Goal: Task Accomplishment & Management: Use online tool/utility

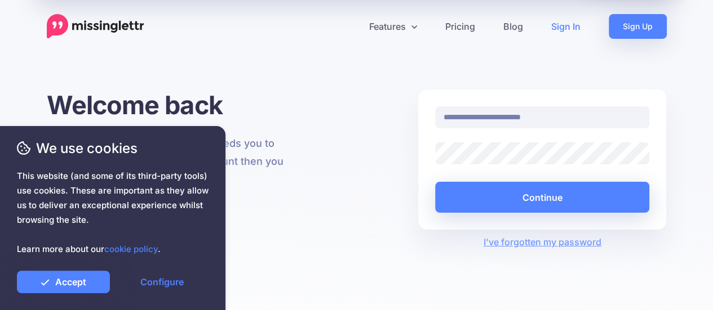
type input "**********"
click at [95, 283] on link "Accept" at bounding box center [63, 282] width 93 height 23
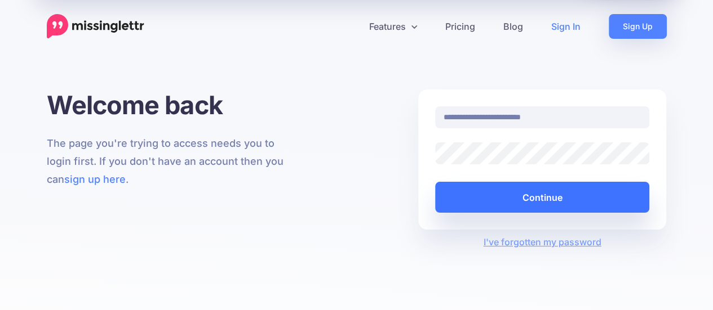
click at [522, 206] on button "Continue" at bounding box center [542, 197] width 215 height 31
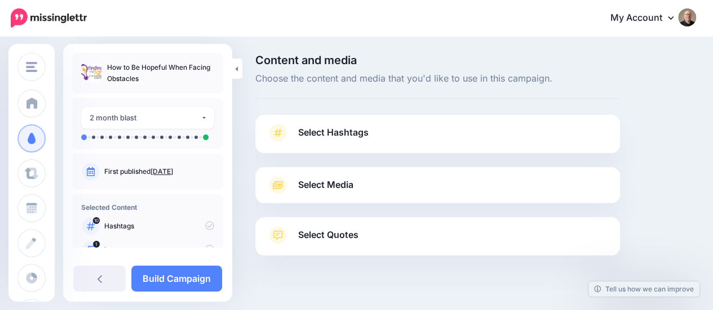
click at [300, 131] on span "Select Hashtags" at bounding box center [333, 132] width 70 height 15
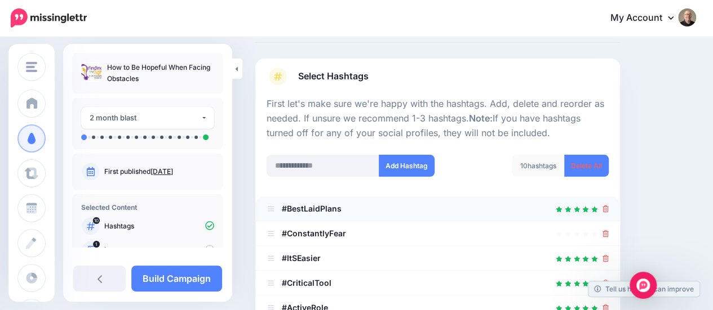
scroll to position [113, 0]
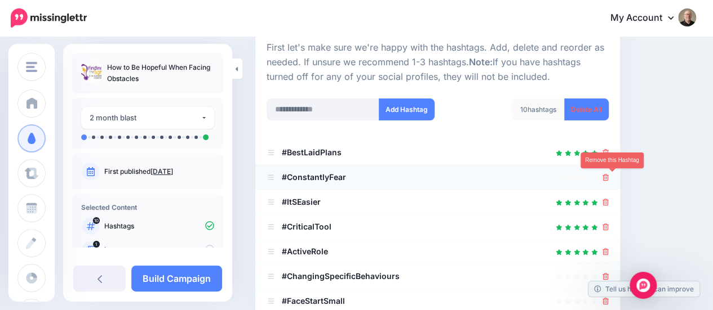
click at [608, 180] on icon at bounding box center [605, 177] width 6 height 7
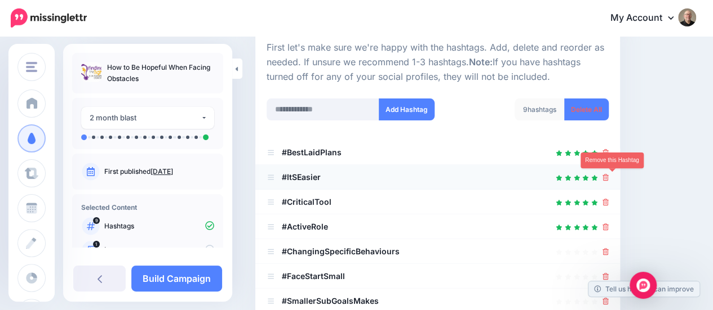
click at [608, 177] on icon at bounding box center [605, 177] width 6 height 7
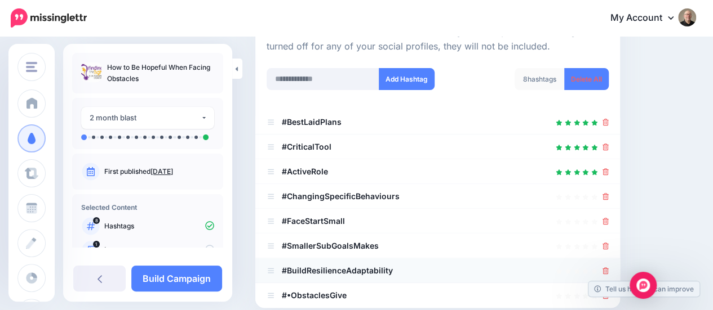
scroll to position [169, 0]
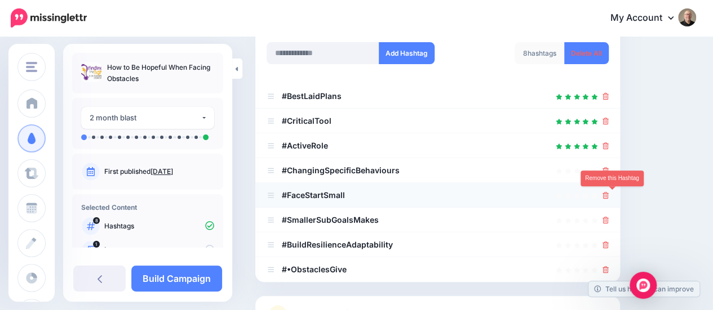
click at [608, 195] on icon at bounding box center [605, 195] width 6 height 7
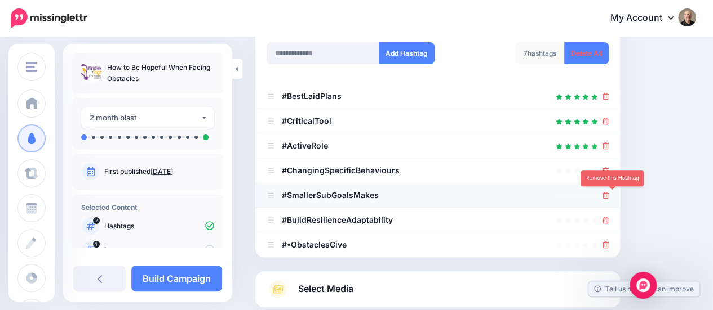
click at [608, 196] on icon at bounding box center [605, 195] width 6 height 7
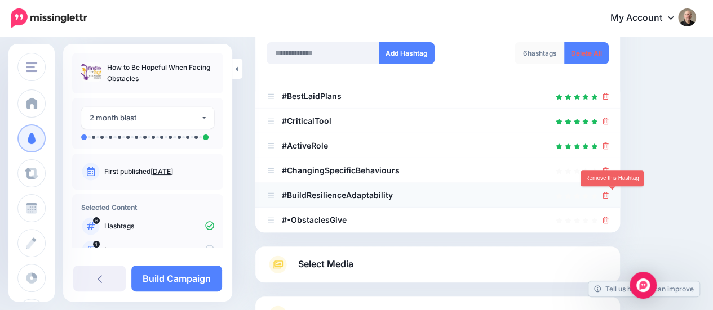
click at [608, 197] on icon at bounding box center [605, 195] width 6 height 7
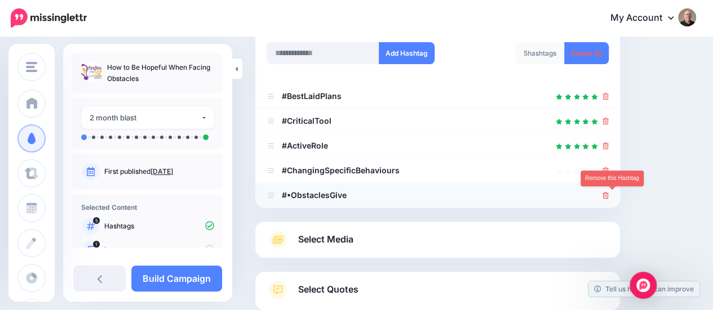
click at [608, 194] on icon at bounding box center [605, 195] width 6 height 7
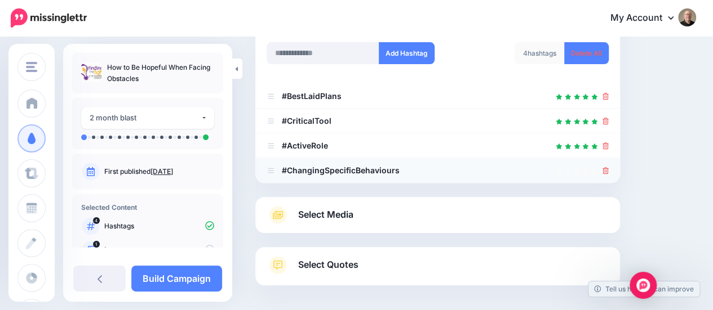
click at [608, 170] on div at bounding box center [437, 171] width 342 height 14
click at [608, 169] on icon at bounding box center [605, 170] width 6 height 7
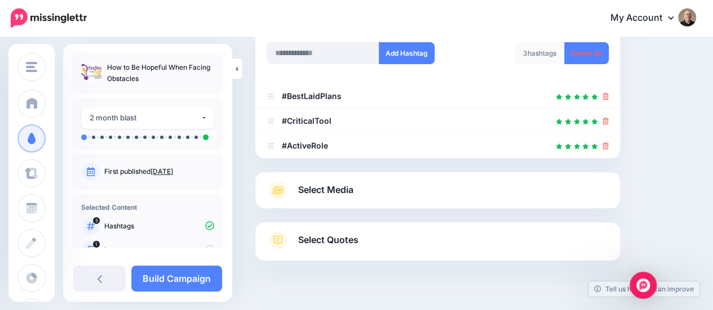
scroll to position [0, 0]
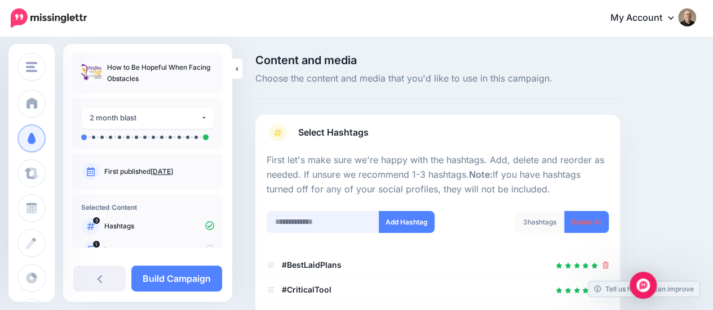
click at [293, 221] on input "text" at bounding box center [322, 222] width 113 height 22
drag, startPoint x: 292, startPoint y: 221, endPoint x: 300, endPoint y: 226, distance: 9.6
click at [292, 221] on input "**********" at bounding box center [322, 222] width 113 height 22
type input "**********"
drag, startPoint x: 404, startPoint y: 220, endPoint x: 421, endPoint y: 221, distance: 16.4
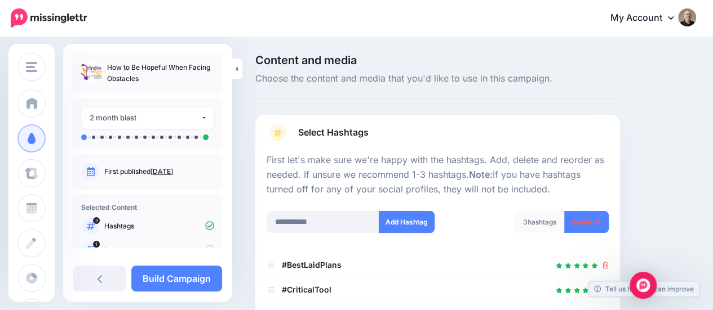
click at [405, 220] on button "Add Hashtag" at bounding box center [407, 222] width 56 height 22
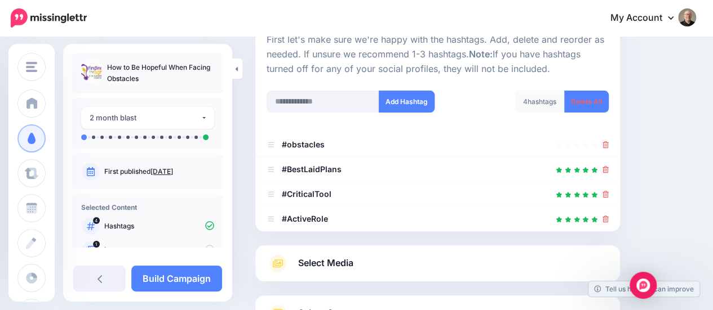
scroll to position [104, 0]
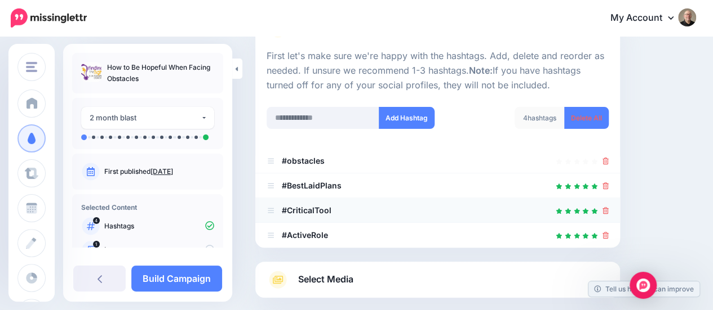
click at [608, 210] on icon at bounding box center [605, 210] width 6 height 7
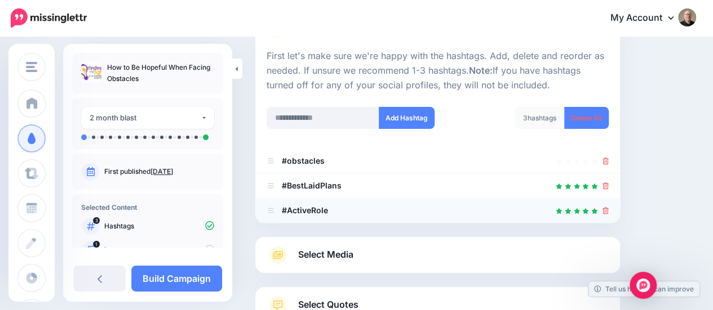
click at [608, 210] on icon at bounding box center [605, 210] width 6 height 7
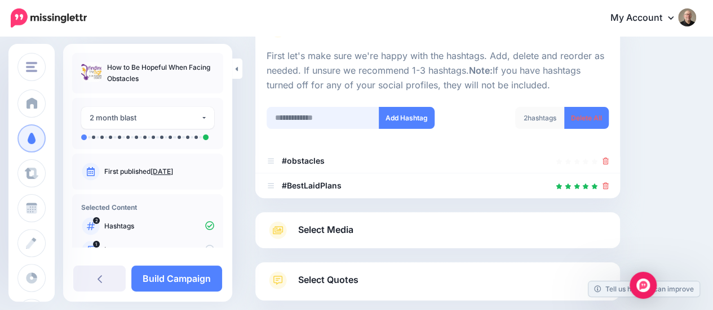
click at [322, 125] on input "text" at bounding box center [322, 118] width 113 height 22
type input "*****"
click at [402, 121] on button "Add Hashtag" at bounding box center [407, 118] width 56 height 22
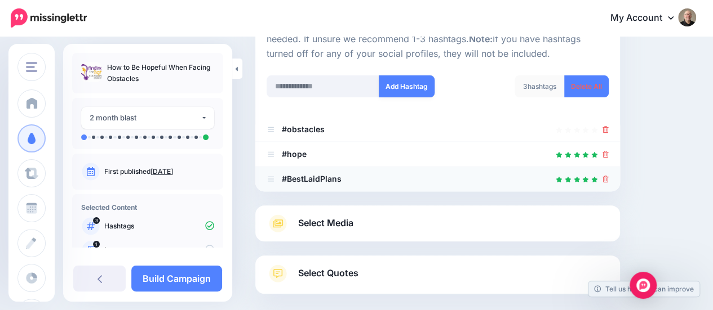
scroll to position [192, 0]
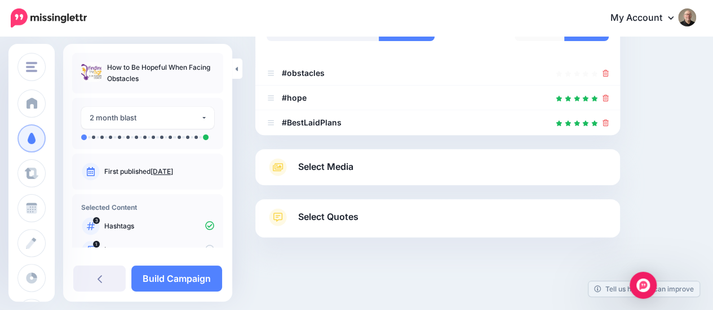
click at [341, 167] on span "Select Media" at bounding box center [325, 166] width 55 height 15
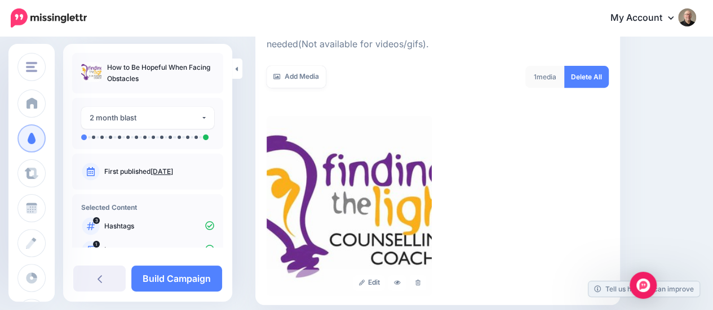
scroll to position [136, 0]
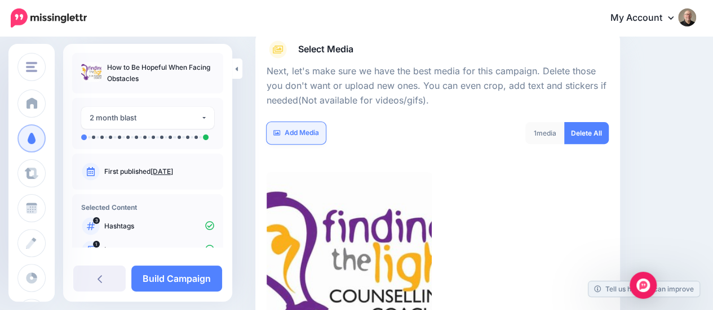
click at [288, 133] on link "Add Media" at bounding box center [295, 133] width 59 height 22
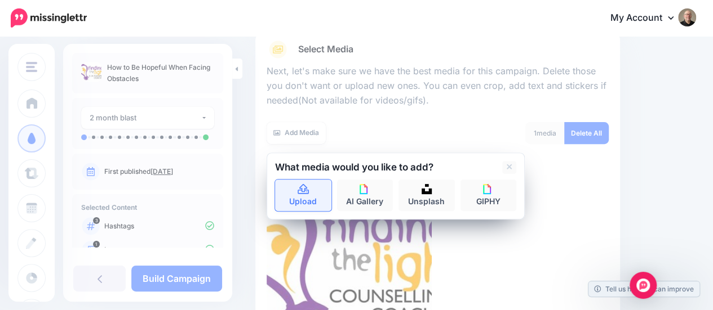
click at [309, 193] on link "Upload" at bounding box center [303, 196] width 56 height 32
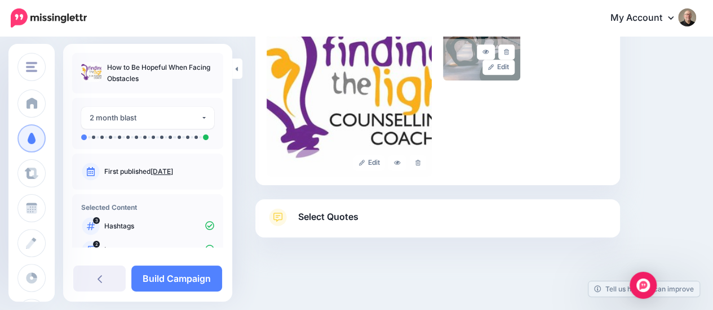
scroll to position [256, 0]
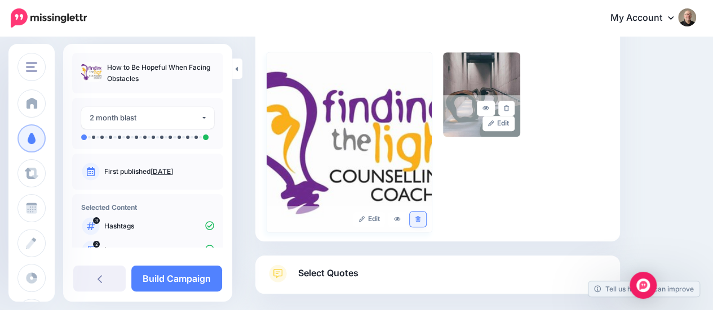
click at [420, 219] on icon at bounding box center [417, 219] width 5 height 6
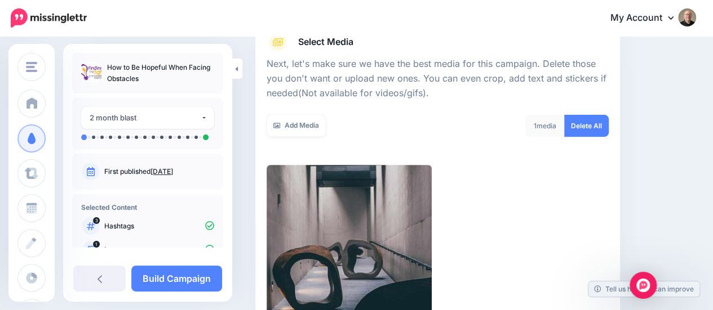
scroll to position [143, 0]
click at [318, 126] on link "Add Media" at bounding box center [295, 126] width 59 height 22
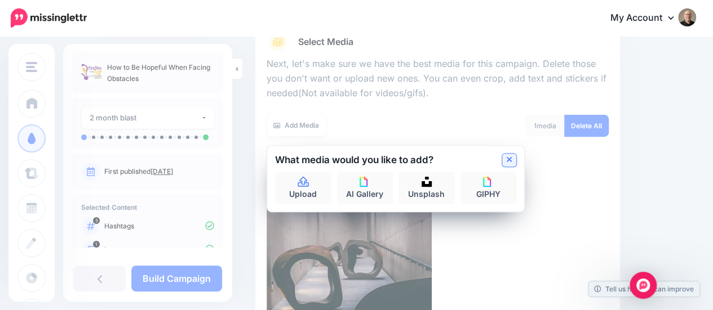
click at [509, 159] on icon at bounding box center [509, 160] width 6 height 6
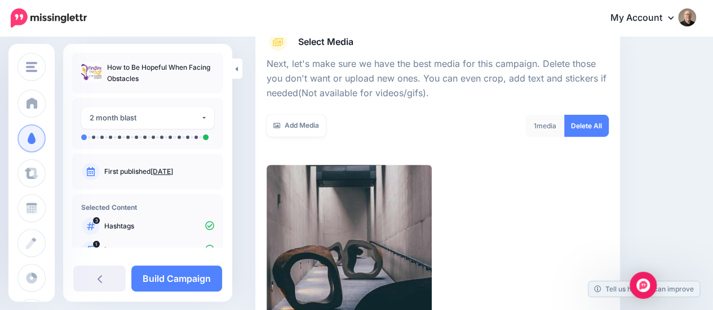
click at [528, 178] on div "Edit" at bounding box center [437, 255] width 342 height 180
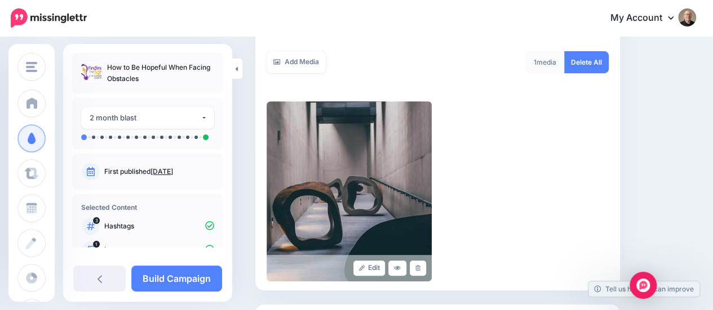
scroll to position [312, 0]
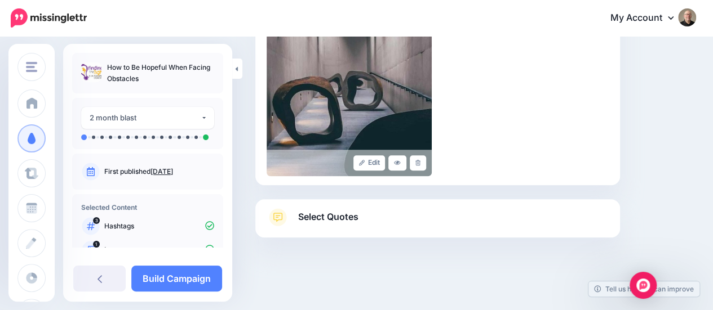
click at [337, 217] on span "Select Quotes" at bounding box center [328, 217] width 60 height 15
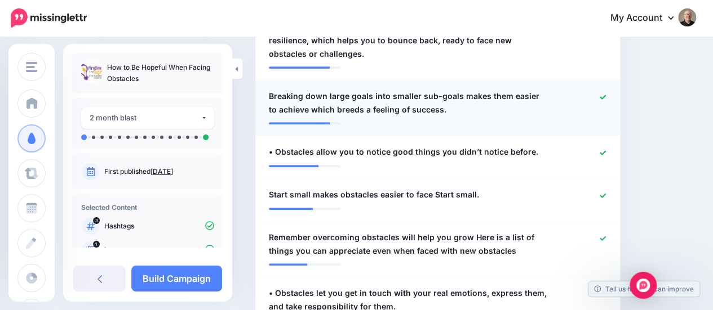
scroll to position [537, 0]
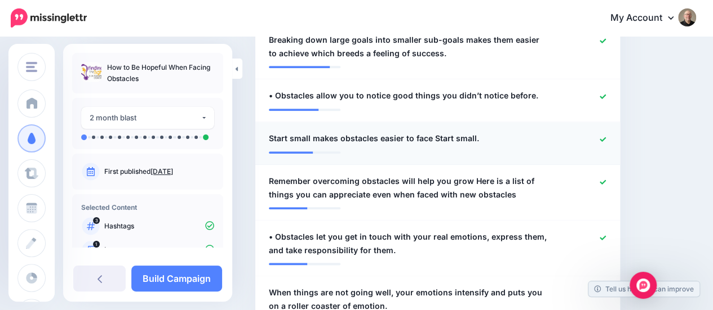
drag, startPoint x: 611, startPoint y: 140, endPoint x: 597, endPoint y: 139, distance: 13.5
click at [606, 140] on icon at bounding box center [602, 139] width 6 height 6
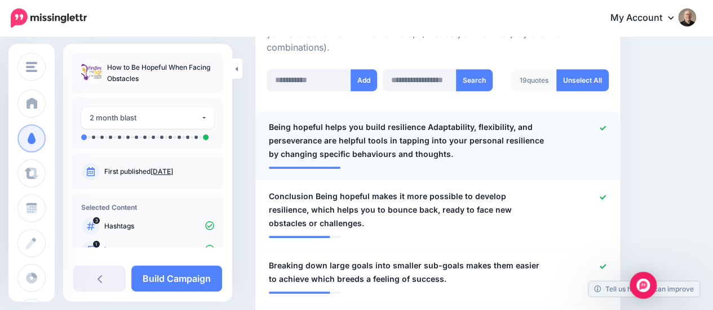
scroll to position [312, 0]
drag, startPoint x: 611, startPoint y: 124, endPoint x: 614, endPoint y: 130, distance: 6.8
click at [606, 124] on icon at bounding box center [602, 127] width 6 height 6
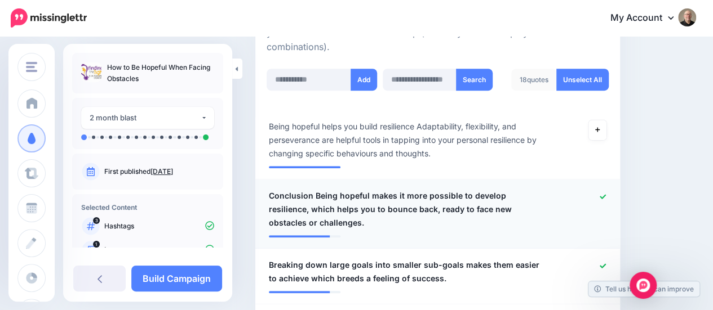
click at [606, 197] on icon at bounding box center [602, 197] width 6 height 6
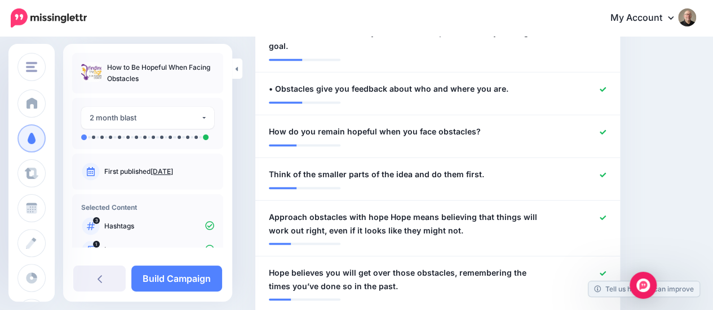
scroll to position [732, 0]
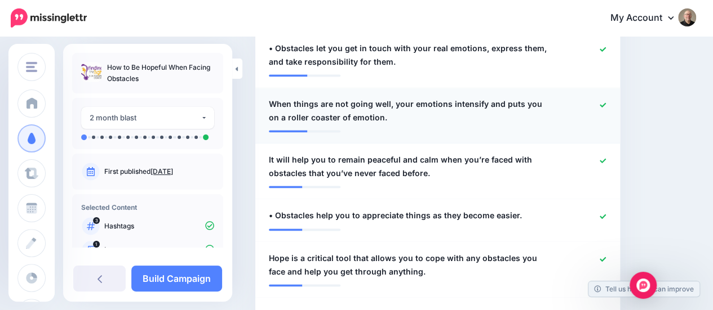
click at [606, 105] on icon at bounding box center [602, 105] width 6 height 6
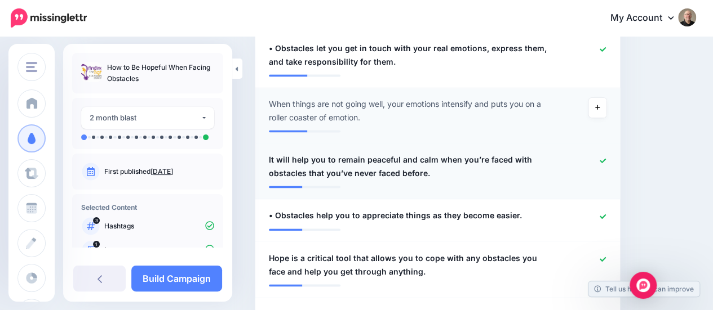
click at [606, 159] on icon at bounding box center [602, 160] width 6 height 5
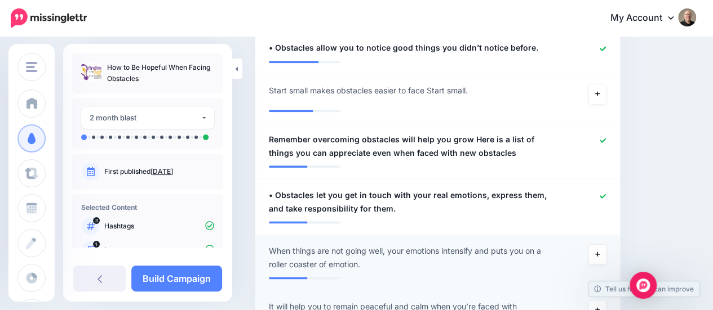
scroll to position [191, 0]
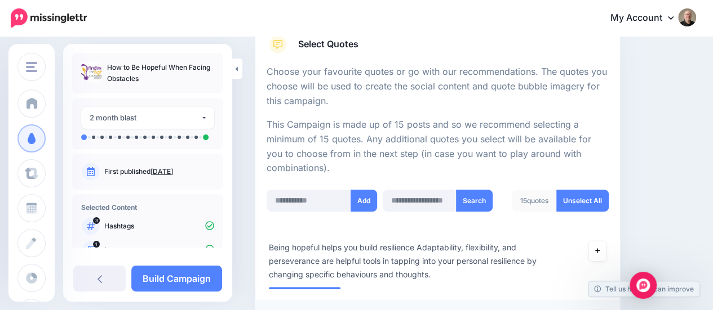
click at [338, 47] on span "Select Quotes" at bounding box center [328, 44] width 60 height 15
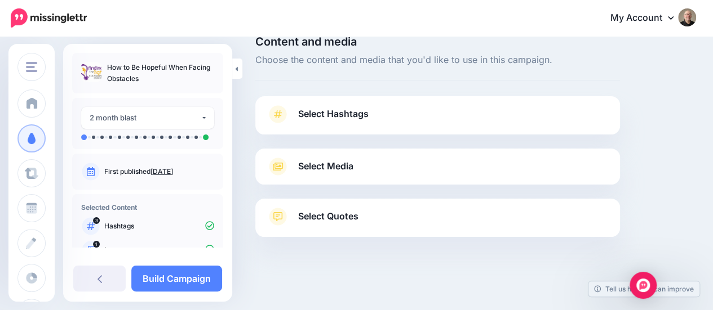
scroll to position [18, 0]
click at [168, 278] on link "Build Campaign" at bounding box center [176, 279] width 91 height 26
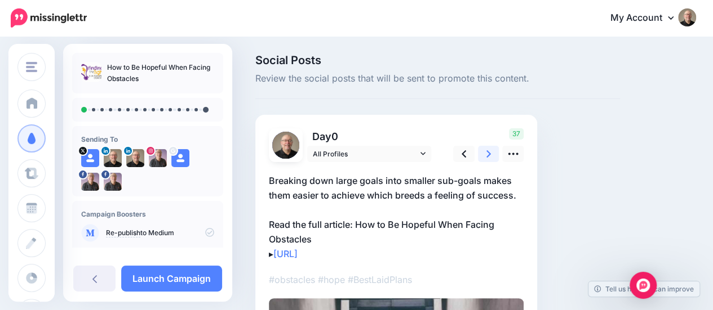
click at [491, 155] on link at bounding box center [488, 154] width 21 height 16
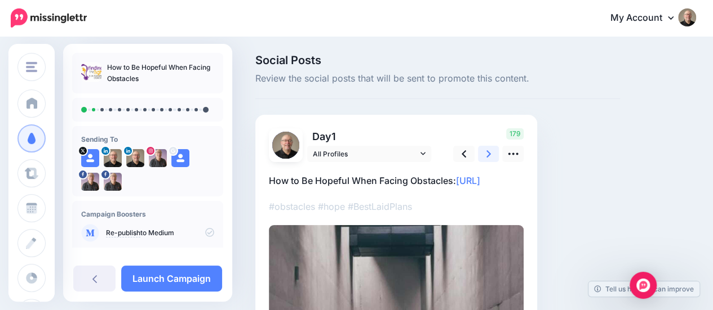
click at [490, 154] on icon at bounding box center [488, 153] width 5 height 7
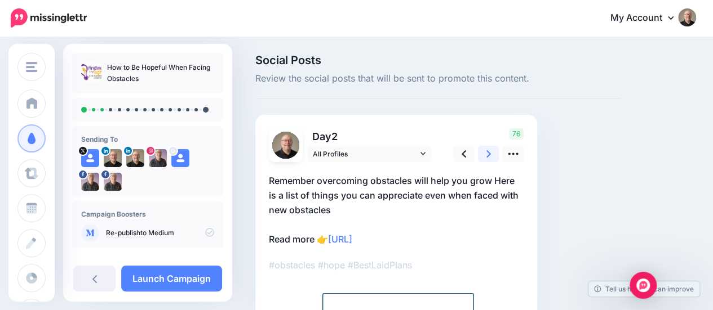
click at [487, 154] on icon at bounding box center [488, 154] width 5 height 12
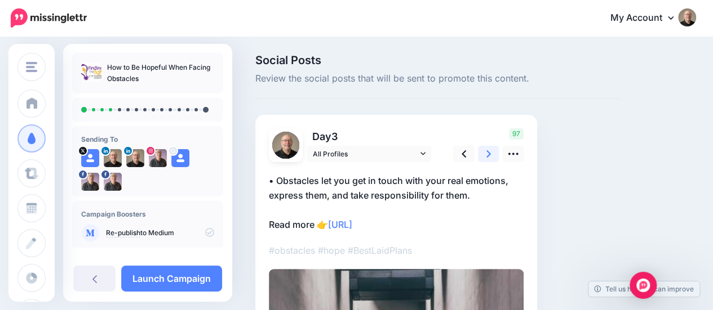
click at [489, 154] on icon at bounding box center [488, 153] width 5 height 7
click at [486, 153] on link at bounding box center [488, 154] width 21 height 16
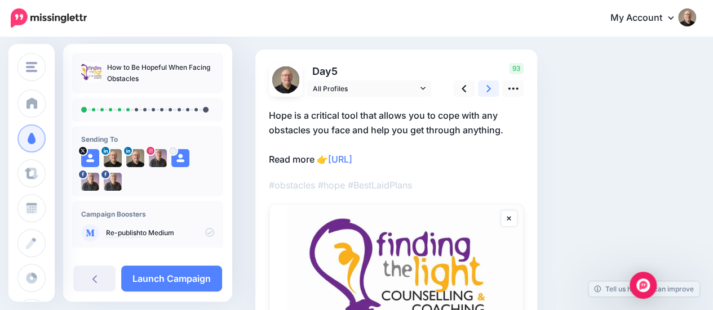
scroll to position [113, 0]
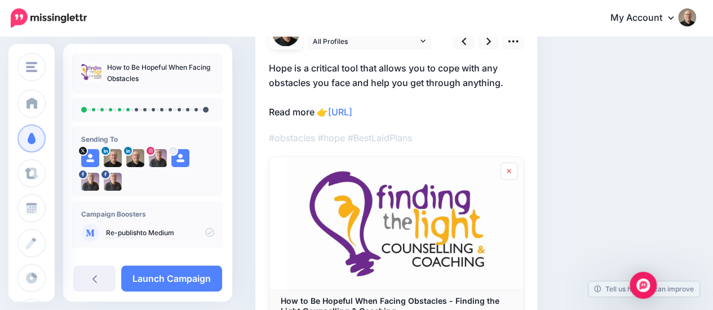
click at [509, 170] on icon at bounding box center [508, 171] width 4 height 5
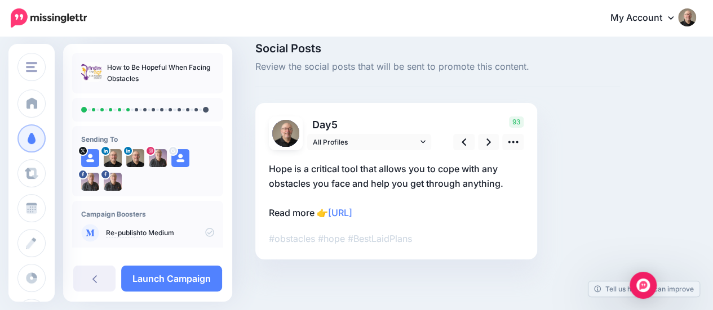
scroll to position [11, 0]
click at [491, 141] on link at bounding box center [488, 143] width 21 height 16
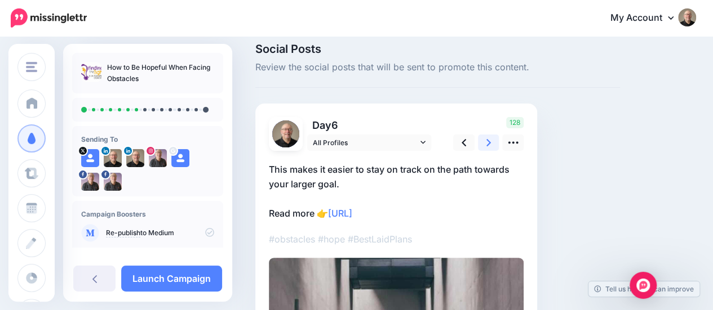
click at [490, 141] on link at bounding box center [488, 143] width 21 height 16
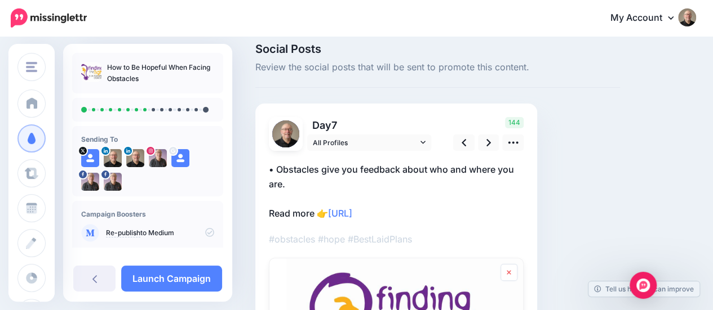
click at [510, 273] on icon at bounding box center [508, 272] width 4 height 5
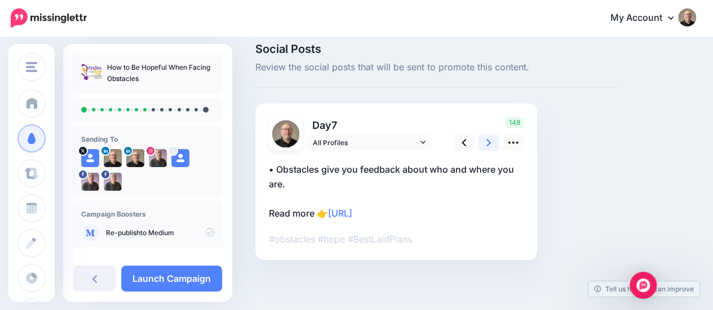
click at [488, 143] on icon at bounding box center [488, 143] width 5 height 12
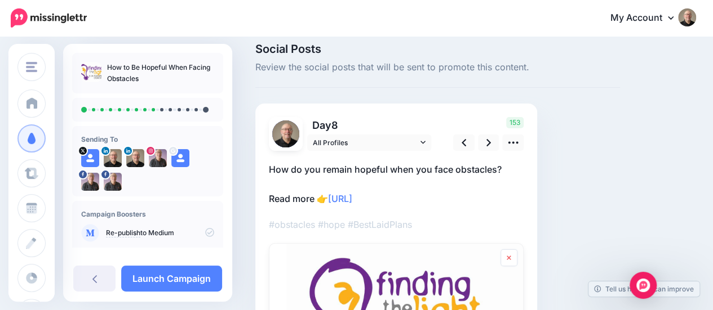
click at [512, 261] on link at bounding box center [508, 258] width 17 height 17
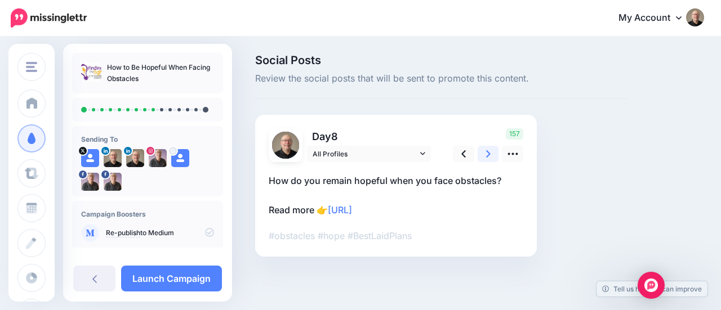
click at [488, 154] on icon at bounding box center [488, 154] width 5 height 12
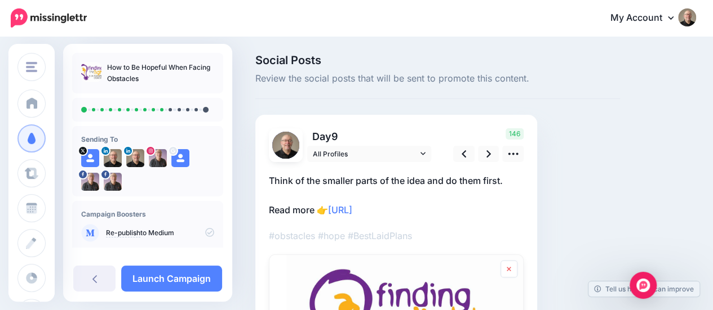
click at [509, 267] on icon at bounding box center [508, 269] width 5 height 7
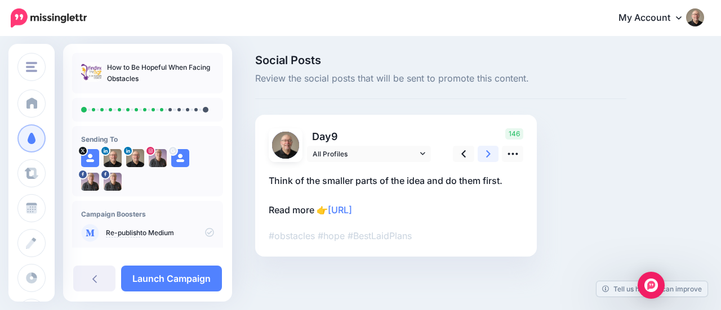
click at [487, 154] on icon at bounding box center [488, 154] width 5 height 12
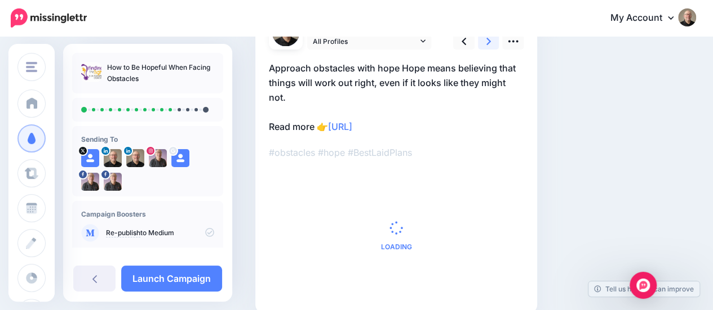
scroll to position [56, 0]
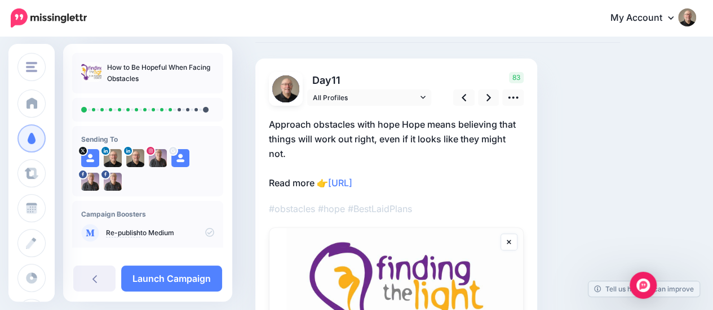
drag, startPoint x: 509, startPoint y: 239, endPoint x: 505, endPoint y: 218, distance: 21.7
click at [509, 239] on icon at bounding box center [508, 242] width 5 height 7
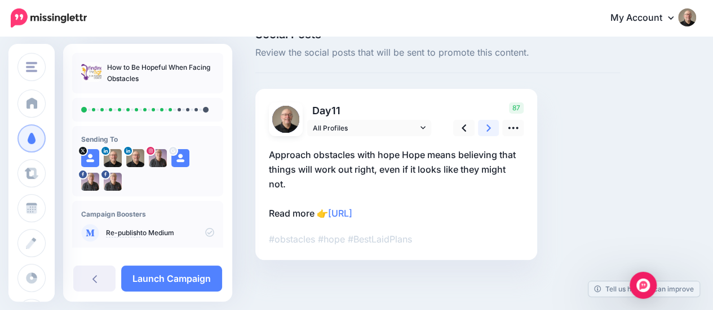
click at [485, 124] on link at bounding box center [488, 128] width 21 height 16
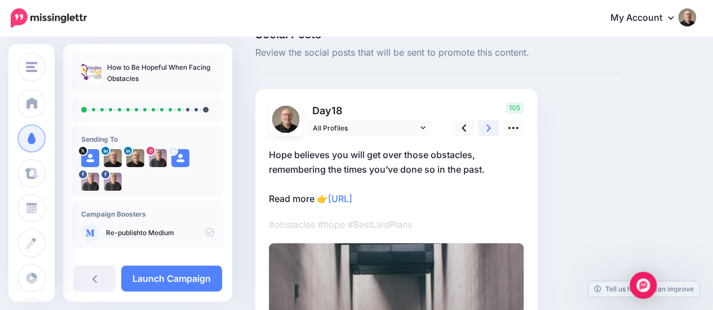
click at [488, 127] on icon at bounding box center [488, 128] width 5 height 12
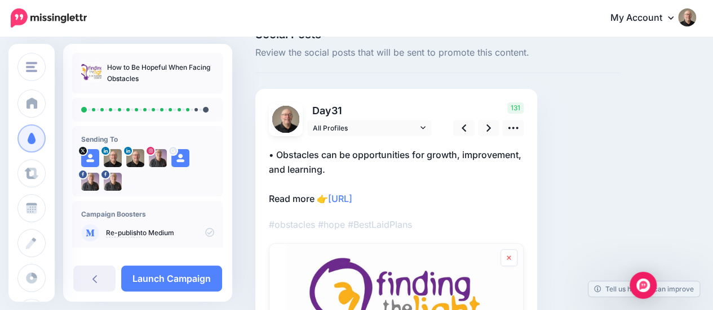
click at [509, 256] on icon at bounding box center [508, 258] width 4 height 5
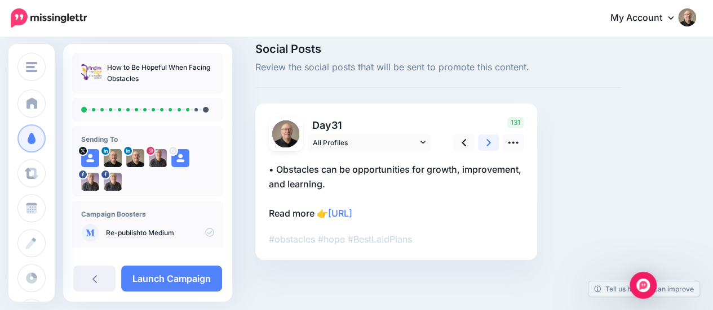
click at [491, 143] on link at bounding box center [488, 143] width 21 height 16
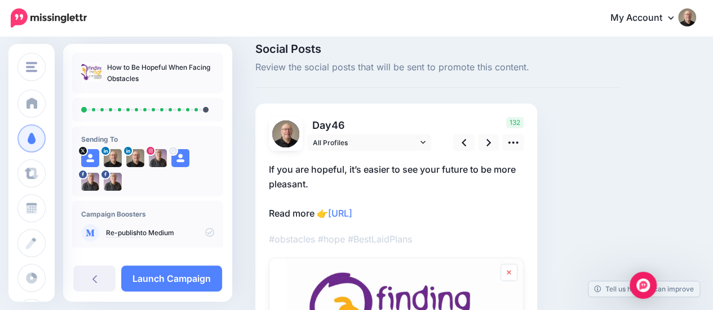
click at [510, 274] on icon at bounding box center [508, 272] width 5 height 7
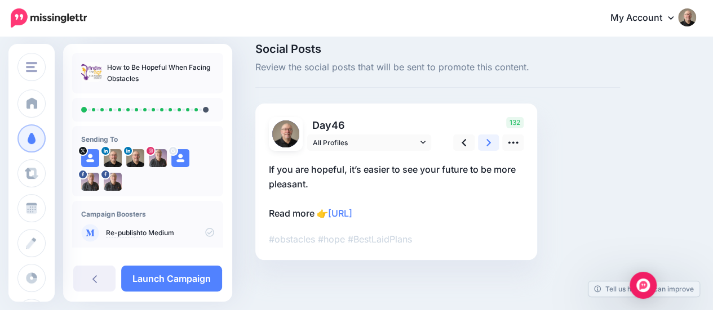
click at [487, 142] on icon at bounding box center [488, 143] width 5 height 12
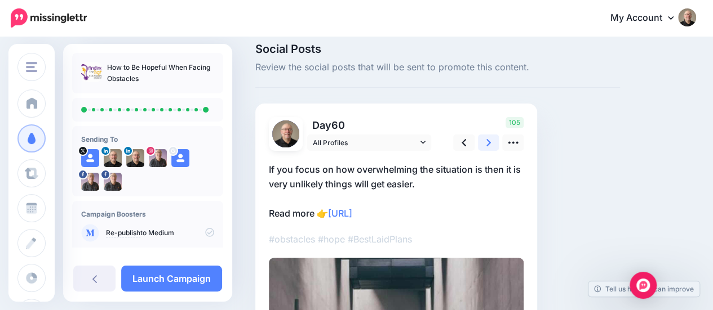
click at [491, 143] on link at bounding box center [488, 143] width 21 height 16
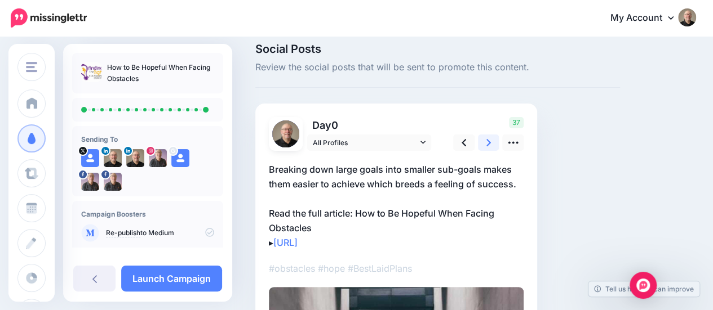
click at [488, 141] on icon at bounding box center [488, 142] width 5 height 7
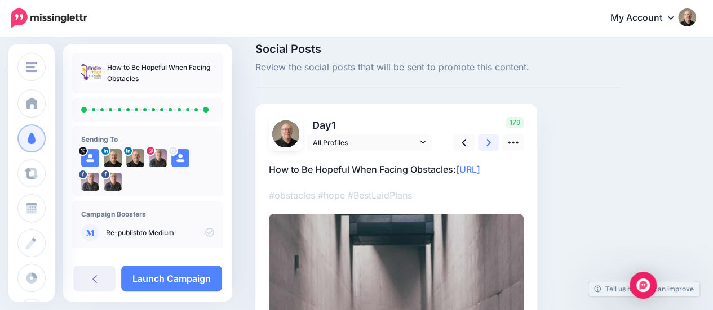
click at [489, 141] on icon at bounding box center [488, 142] width 5 height 7
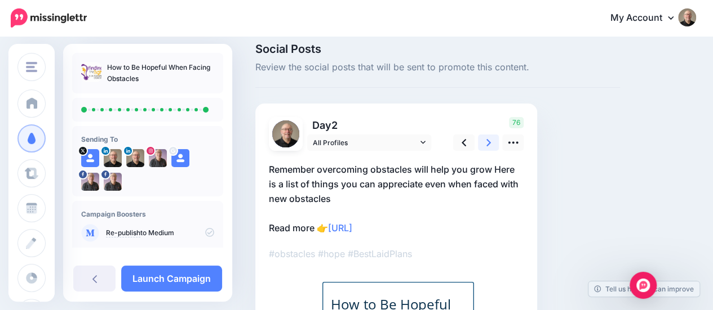
click at [488, 141] on icon at bounding box center [488, 143] width 5 height 12
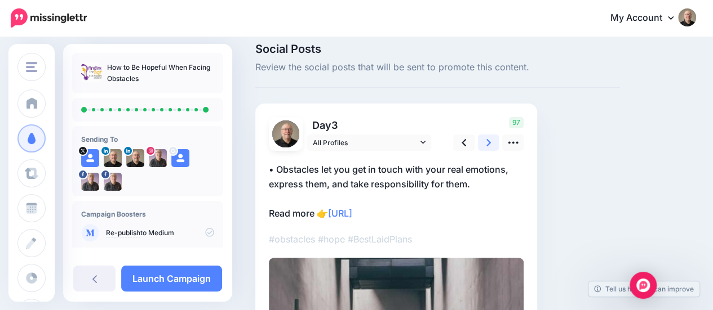
click at [488, 141] on icon at bounding box center [488, 143] width 5 height 12
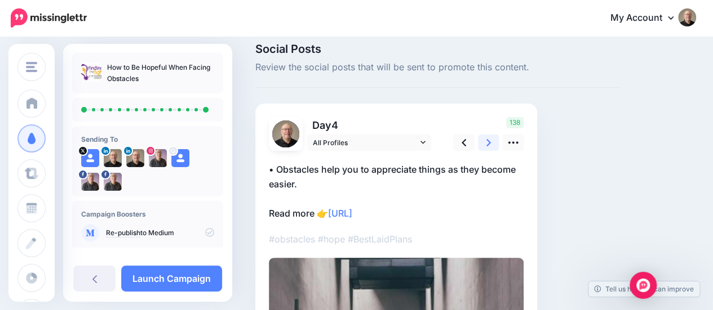
click at [487, 141] on icon at bounding box center [488, 143] width 5 height 12
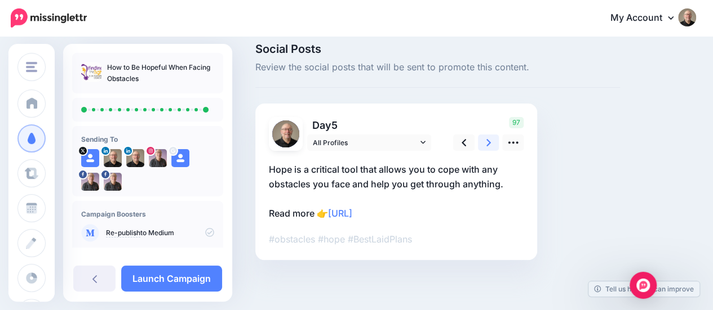
click at [487, 141] on icon at bounding box center [488, 143] width 5 height 12
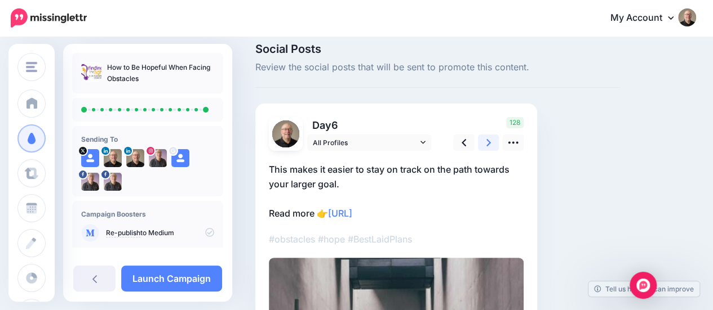
click at [487, 141] on icon at bounding box center [488, 143] width 5 height 12
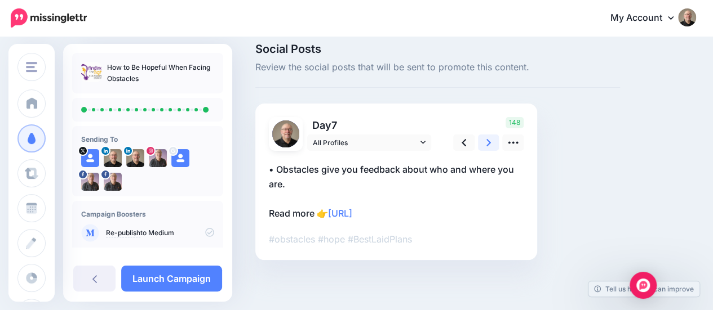
click at [487, 141] on icon at bounding box center [488, 143] width 5 height 12
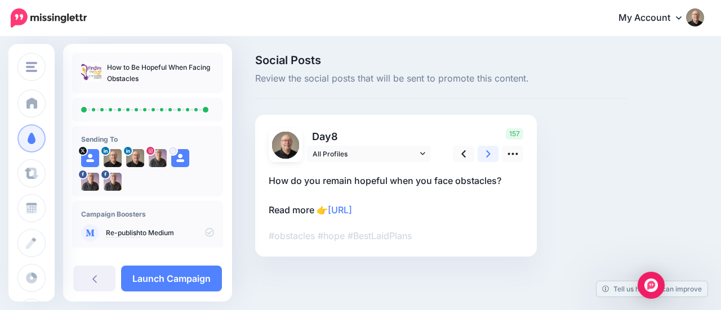
click at [487, 153] on icon at bounding box center [488, 154] width 5 height 12
click at [488, 153] on icon at bounding box center [488, 154] width 5 height 12
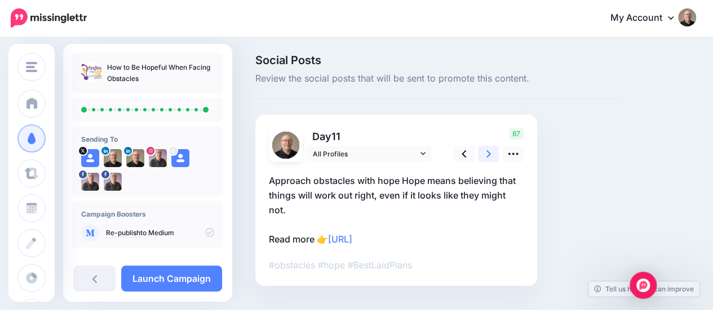
click at [488, 153] on icon at bounding box center [488, 154] width 5 height 12
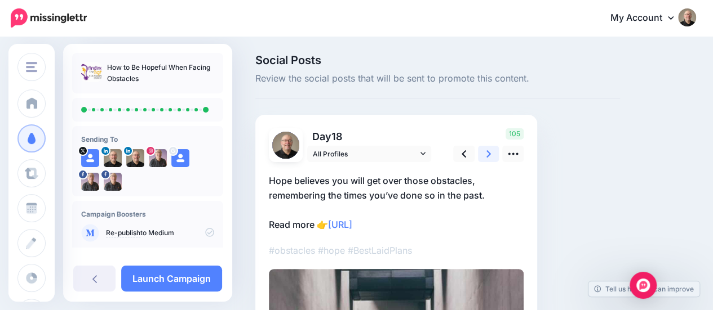
click at [488, 153] on icon at bounding box center [488, 154] width 5 height 12
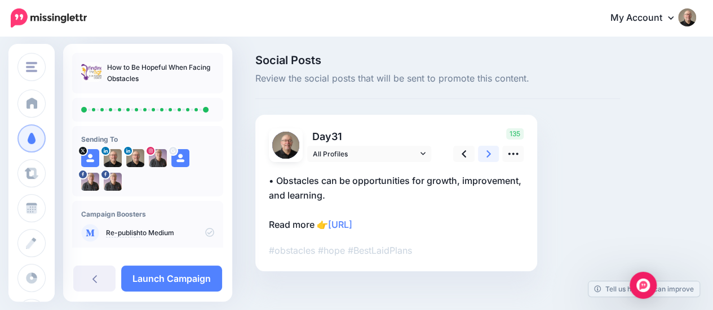
click at [488, 153] on icon at bounding box center [488, 154] width 5 height 12
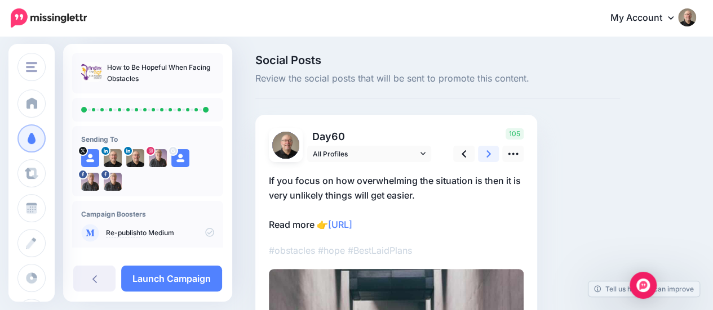
click at [488, 153] on icon at bounding box center [488, 154] width 5 height 12
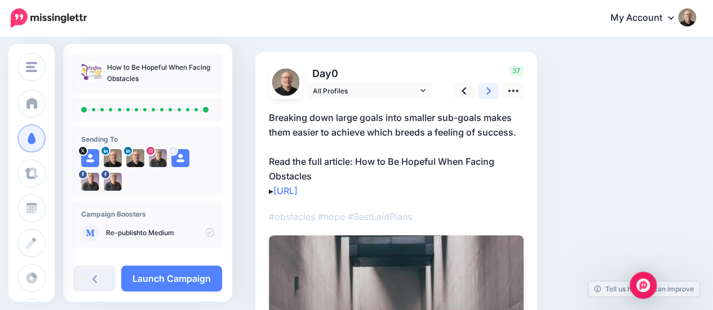
scroll to position [169, 0]
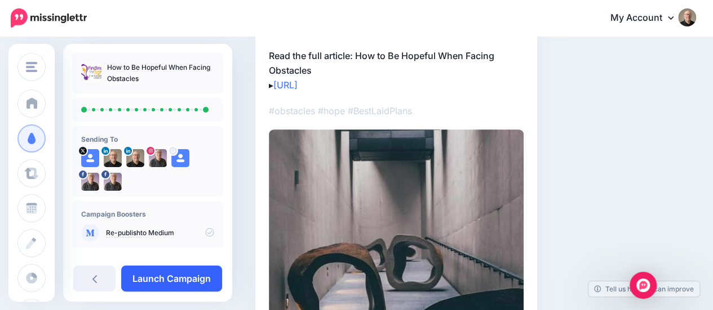
click at [190, 283] on link "Launch Campaign" at bounding box center [171, 279] width 101 height 26
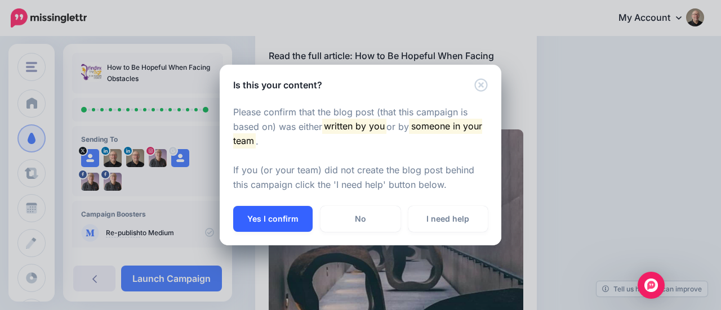
click at [283, 226] on button "Yes I confirm" at bounding box center [272, 219] width 79 height 26
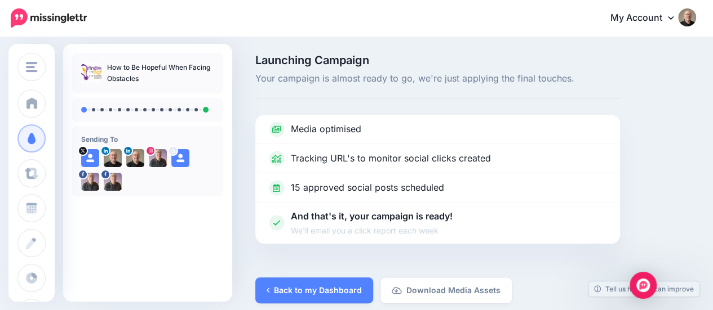
click at [694, 21] on img at bounding box center [687, 17] width 18 height 18
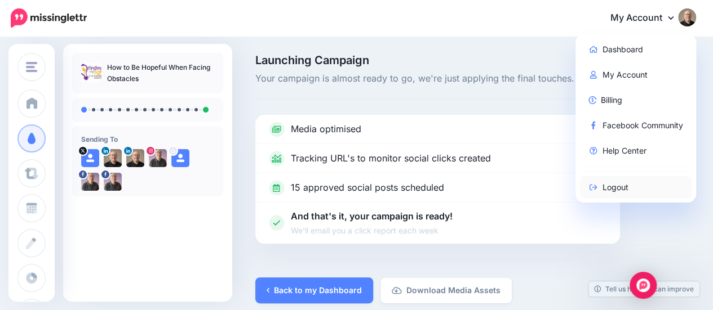
click at [627, 184] on link "Logout" at bounding box center [636, 187] width 112 height 22
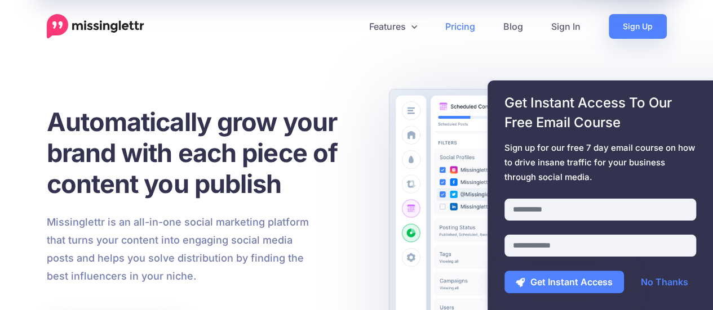
click at [455, 24] on link "Pricing" at bounding box center [460, 26] width 58 height 25
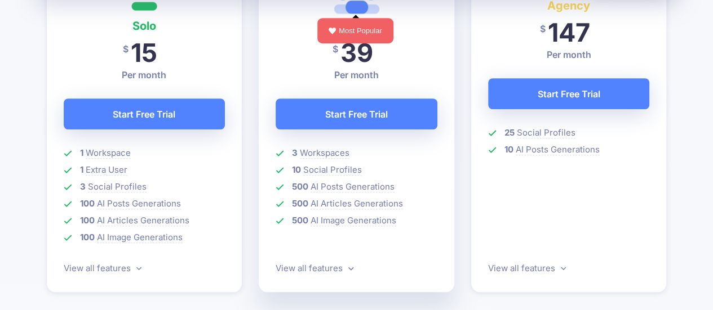
scroll to position [394, 0]
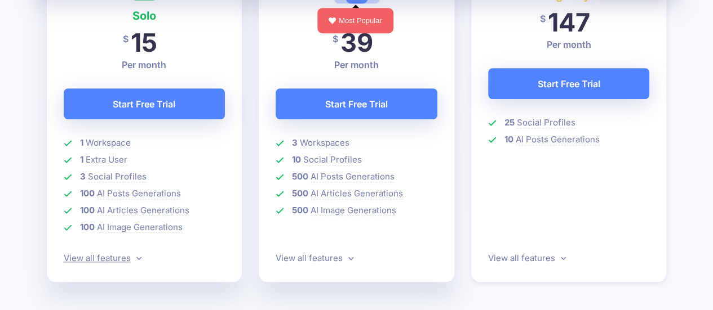
click at [136, 257] on icon at bounding box center [138, 258] width 5 height 8
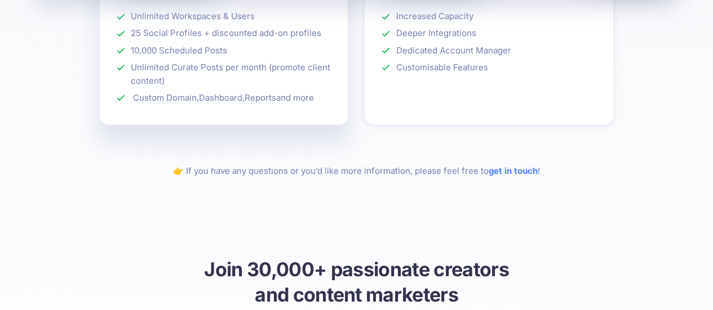
scroll to position [878, 0]
